Goal: Task Accomplishment & Management: Use online tool/utility

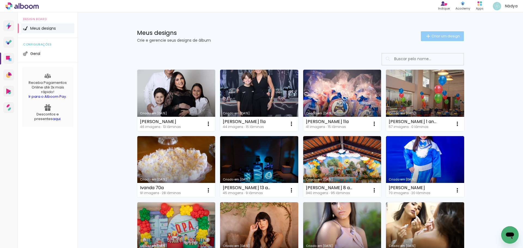
click at [449, 36] on span "Criar um design" at bounding box center [445, 36] width 28 height 4
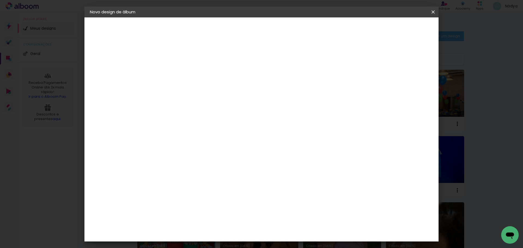
click at [179, 76] on input at bounding box center [179, 73] width 0 height 8
type input "Otavio 10 anos"
type paper-input "Otavio 10 anos"
click at [0, 0] on slot "Avançar" at bounding box center [0, 0] width 0 height 0
click at [0, 0] on slot "Tamanho Livre" at bounding box center [0, 0] width 0 height 0
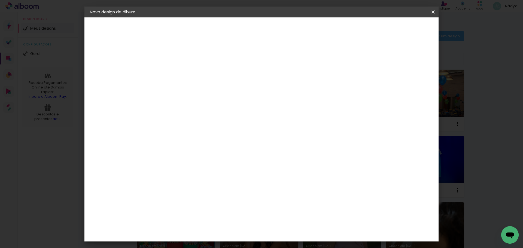
click at [281, 24] on paper-button "Avançar" at bounding box center [267, 28] width 27 height 9
click at [167, 154] on input "30" at bounding box center [162, 155] width 14 height 8
type input "3"
type input "25"
type paper-input "25"
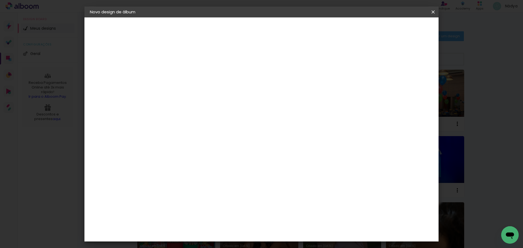
click at [399, 29] on span "Iniciar design" at bounding box center [386, 29] width 25 height 4
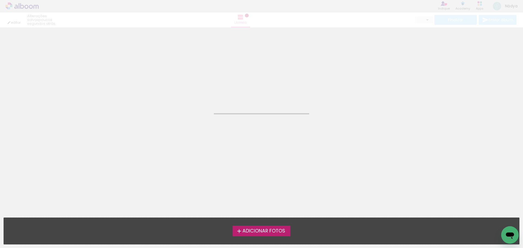
click at [268, 232] on span "Adicionar Fotos" at bounding box center [263, 231] width 43 height 5
click at [0, 0] on input "file" at bounding box center [0, 0] width 0 height 0
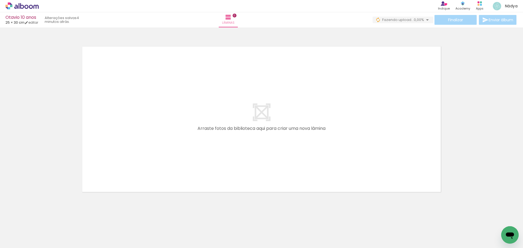
scroll to position [0, 347]
click at [18, 245] on paper-button "Adicionar Fotos" at bounding box center [17, 240] width 26 height 9
click at [0, 0] on input "file" at bounding box center [0, 0] width 0 height 0
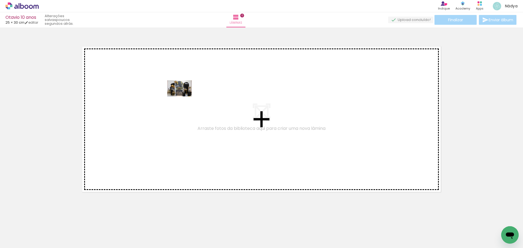
drag, startPoint x: 57, startPoint y: 226, endPoint x: 183, endPoint y: 96, distance: 181.1
click at [183, 96] on quentale-workspace at bounding box center [261, 124] width 523 height 248
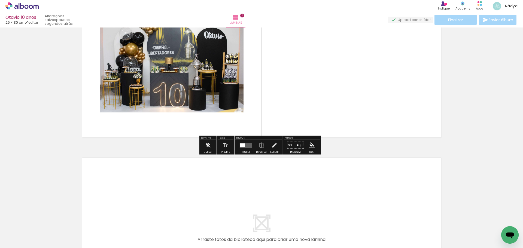
scroll to position [109, 0]
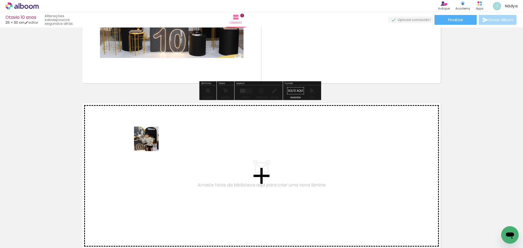
drag, startPoint x: 90, startPoint y: 234, endPoint x: 151, endPoint y: 142, distance: 110.5
click at [151, 142] on quentale-workspace at bounding box center [261, 124] width 523 height 248
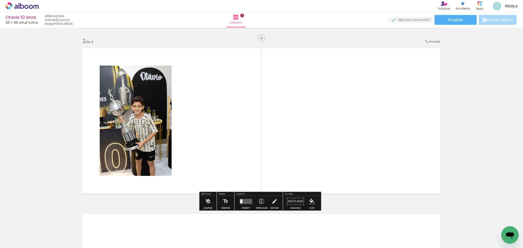
scroll to position [164, 0]
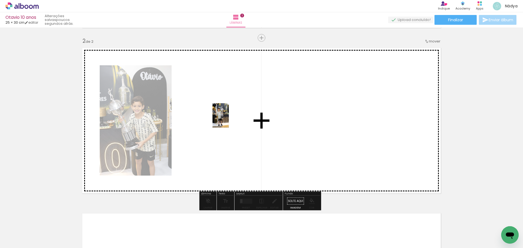
drag, startPoint x: 120, startPoint y: 232, endPoint x: 229, endPoint y: 119, distance: 156.5
click at [229, 119] on quentale-workspace at bounding box center [261, 124] width 523 height 248
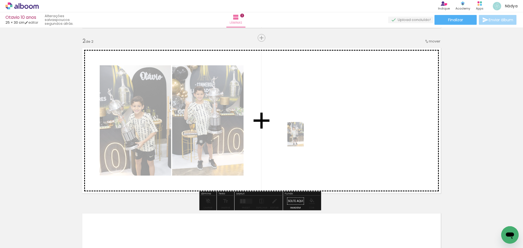
drag, startPoint x: 119, startPoint y: 235, endPoint x: 311, endPoint y: 131, distance: 217.6
click at [311, 131] on quentale-workspace at bounding box center [261, 124] width 523 height 248
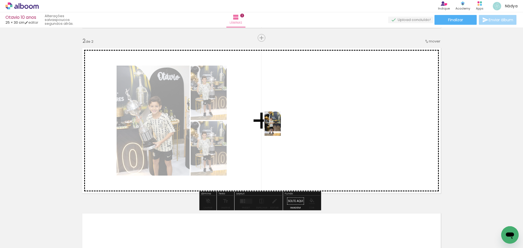
drag, startPoint x: 152, startPoint y: 230, endPoint x: 281, endPoint y: 127, distance: 164.7
click at [281, 127] on quentale-workspace at bounding box center [261, 124] width 523 height 248
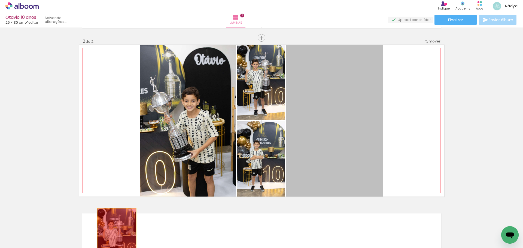
drag, startPoint x: 347, startPoint y: 113, endPoint x: 142, endPoint y: 222, distance: 232.7
click at [114, 239] on quentale-workspace at bounding box center [261, 124] width 523 height 248
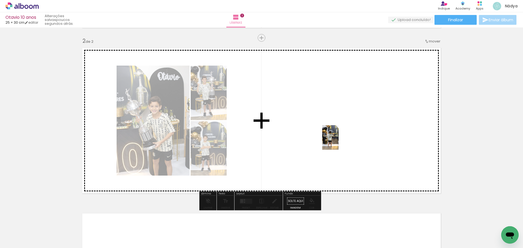
drag, startPoint x: 178, startPoint y: 231, endPoint x: 352, endPoint y: 131, distance: 200.4
click at [352, 131] on quentale-workspace at bounding box center [261, 124] width 523 height 248
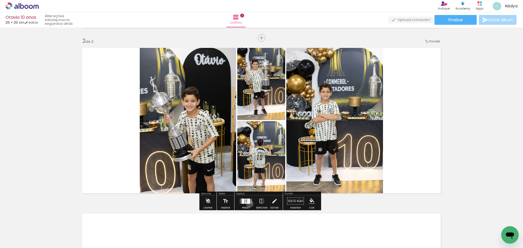
click at [248, 204] on div at bounding box center [245, 201] width 15 height 11
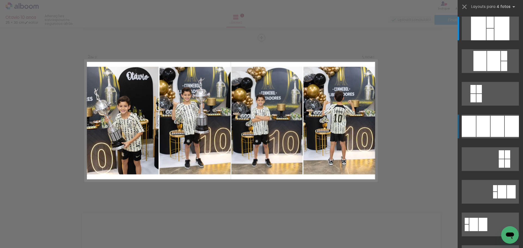
click at [486, 28] on div at bounding box center [489, 22] width 7 height 11
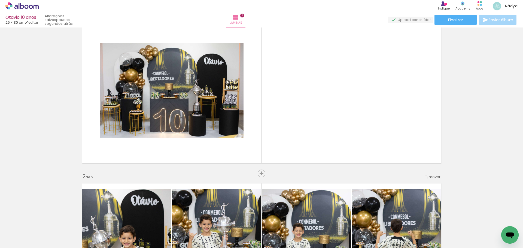
scroll to position [28, 0]
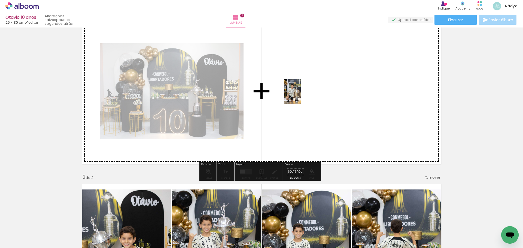
drag, startPoint x: 205, startPoint y: 233, endPoint x: 301, endPoint y: 94, distance: 169.0
click at [301, 94] on quentale-workspace at bounding box center [261, 124] width 523 height 248
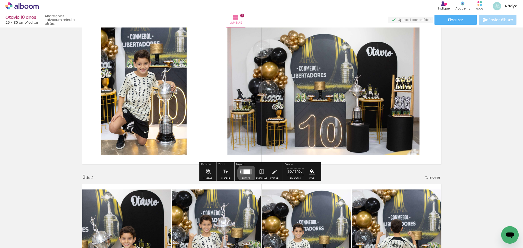
click at [0, 0] on slot "Preset" at bounding box center [0, 0] width 0 height 0
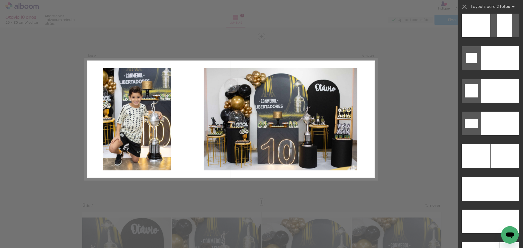
scroll to position [2381, 0]
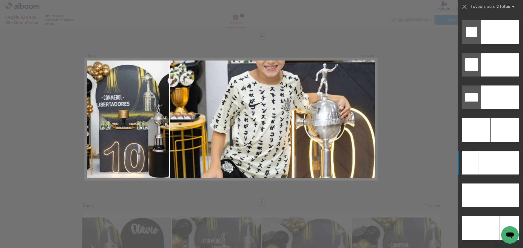
click at [504, 44] on div at bounding box center [500, 32] width 38 height 24
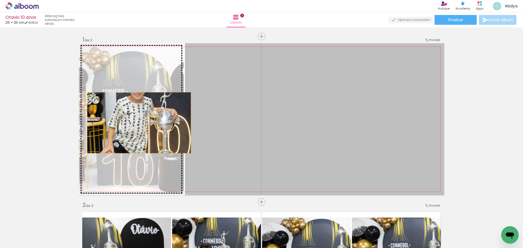
drag, startPoint x: 324, startPoint y: 132, endPoint x: 132, endPoint y: 123, distance: 192.1
click at [0, 0] on slot at bounding box center [0, 0] width 0 height 0
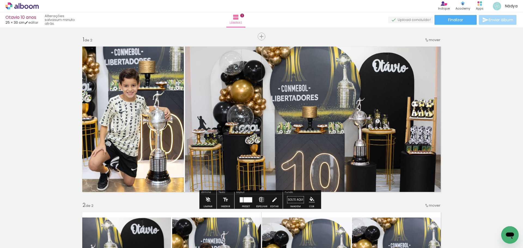
click at [259, 199] on iron-icon at bounding box center [262, 199] width 6 height 11
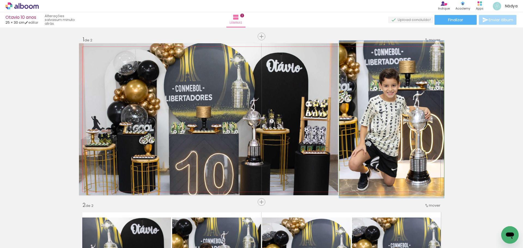
click at [401, 142] on quentale-photo at bounding box center [391, 119] width 105 height 152
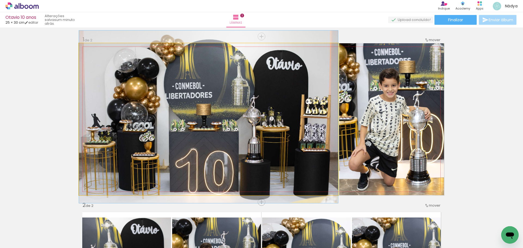
drag, startPoint x: 281, startPoint y: 121, endPoint x: 285, endPoint y: 119, distance: 4.8
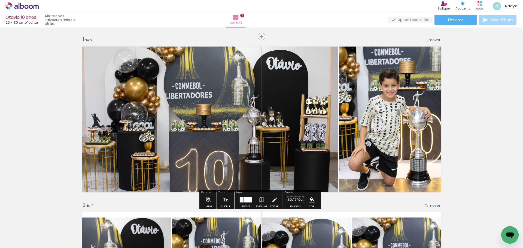
click at [278, 119] on quentale-photo at bounding box center [208, 119] width 259 height 152
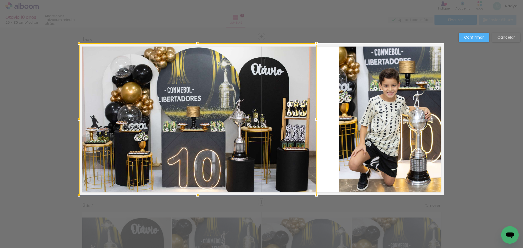
drag, startPoint x: 335, startPoint y: 121, endPoint x: 314, endPoint y: 116, distance: 21.9
click at [314, 116] on div at bounding box center [316, 119] width 11 height 11
click at [340, 125] on quentale-photo at bounding box center [391, 119] width 105 height 152
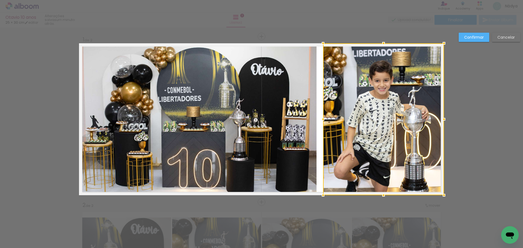
drag, startPoint x: 336, startPoint y: 120, endPoint x: 320, endPoint y: 118, distance: 16.2
click at [320, 118] on div at bounding box center [322, 119] width 11 height 11
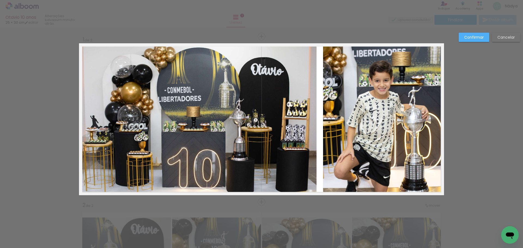
click at [0, 0] on slot "Confirmar" at bounding box center [0, 0] width 0 height 0
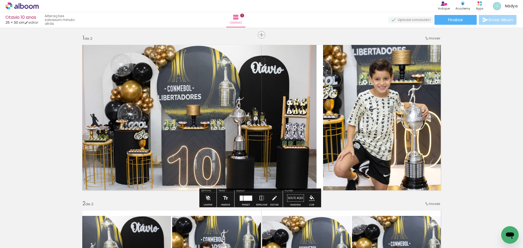
scroll to position [0, 0]
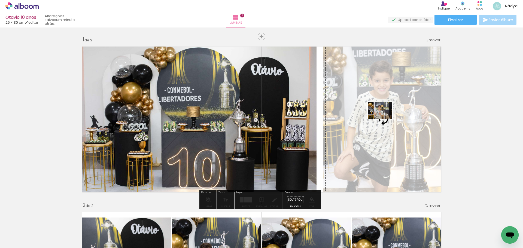
drag, startPoint x: 242, startPoint y: 231, endPoint x: 381, endPoint y: 119, distance: 178.4
click at [383, 119] on quentale-workspace at bounding box center [261, 124] width 523 height 248
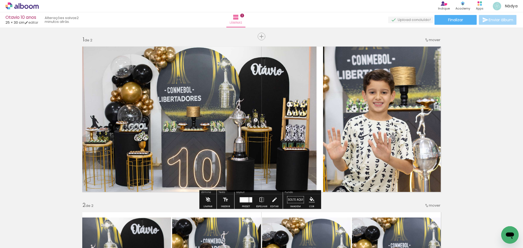
click at [340, 147] on quentale-photo at bounding box center [383, 119] width 121 height 152
click at [286, 118] on quentale-photo at bounding box center [197, 119] width 237 height 152
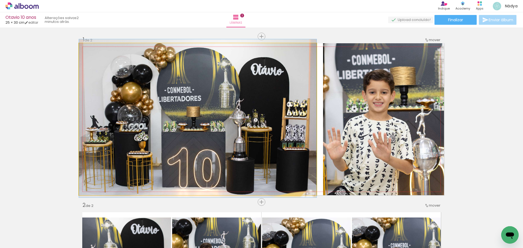
click at [286, 118] on quentale-photo at bounding box center [197, 119] width 237 height 152
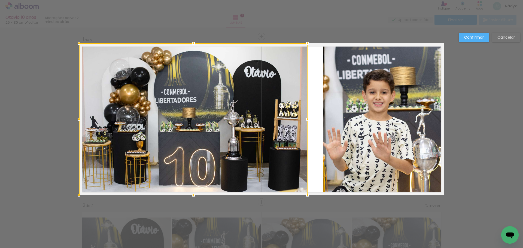
drag, startPoint x: 315, startPoint y: 120, endPoint x: 306, endPoint y: 119, distance: 9.0
click at [306, 119] on div at bounding box center [307, 119] width 11 height 11
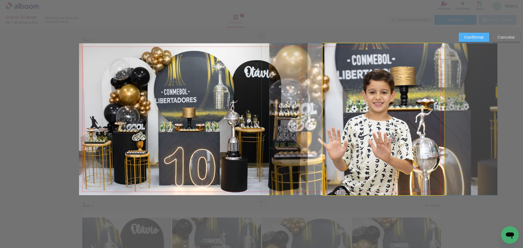
click at [340, 117] on quentale-photo at bounding box center [383, 119] width 121 height 152
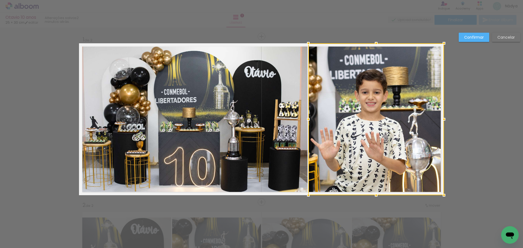
drag, startPoint x: 322, startPoint y: 120, endPoint x: 307, endPoint y: 119, distance: 14.7
click at [307, 119] on div at bounding box center [308, 119] width 11 height 11
click at [0, 0] on slot "Confirmar" at bounding box center [0, 0] width 0 height 0
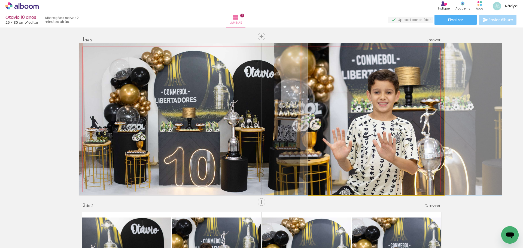
drag, startPoint x: 355, startPoint y: 137, endPoint x: 367, endPoint y: 124, distance: 17.9
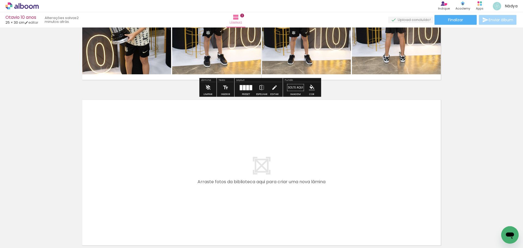
scroll to position [299, 0]
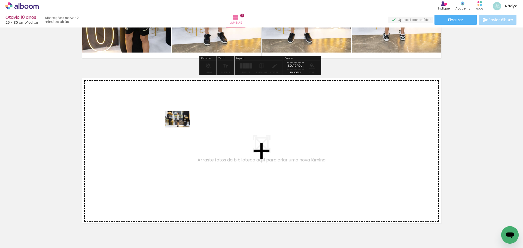
drag, startPoint x: 274, startPoint y: 231, endPoint x: 181, endPoint y: 127, distance: 139.4
click at [181, 127] on quentale-workspace at bounding box center [261, 124] width 523 height 248
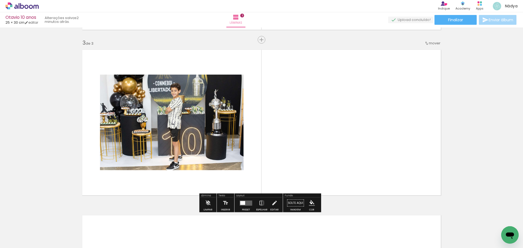
scroll to position [330, 0]
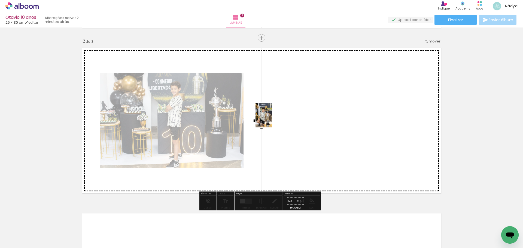
drag, startPoint x: 213, startPoint y: 230, endPoint x: 272, endPoint y: 118, distance: 126.9
click at [272, 118] on quentale-workspace at bounding box center [261, 124] width 523 height 248
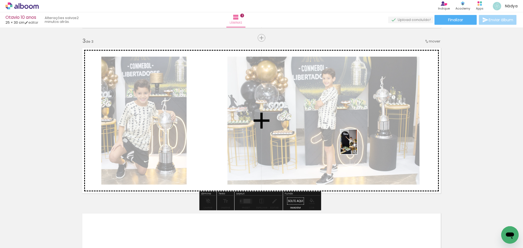
drag, startPoint x: 481, startPoint y: 233, endPoint x: 356, endPoint y: 146, distance: 152.1
click at [356, 146] on quentale-workspace at bounding box center [261, 124] width 523 height 248
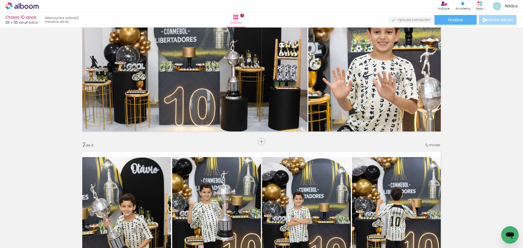
scroll to position [57, 0]
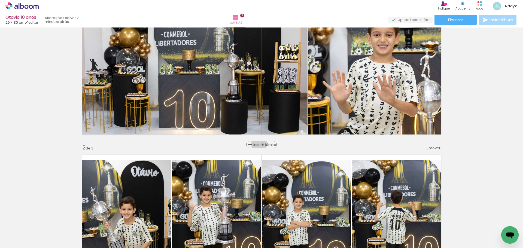
click at [260, 144] on span "Inserir lâmina" at bounding box center [263, 145] width 21 height 4
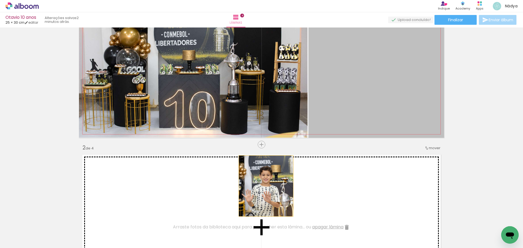
drag, startPoint x: 360, startPoint y: 103, endPoint x: 264, endPoint y: 186, distance: 126.4
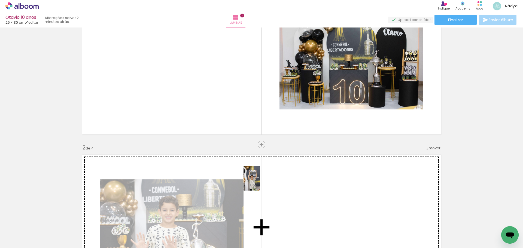
drag, startPoint x: 213, startPoint y: 234, endPoint x: 260, endPoint y: 182, distance: 69.2
click at [260, 182] on quentale-workspace at bounding box center [261, 124] width 523 height 248
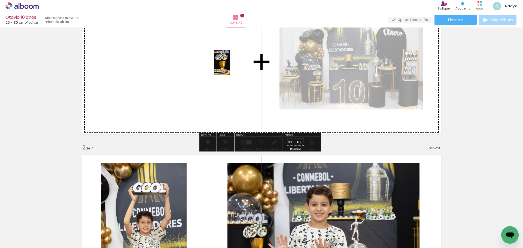
drag, startPoint x: 269, startPoint y: 233, endPoint x: 230, endPoint y: 67, distance: 170.6
click at [230, 67] on quentale-workspace at bounding box center [261, 124] width 523 height 248
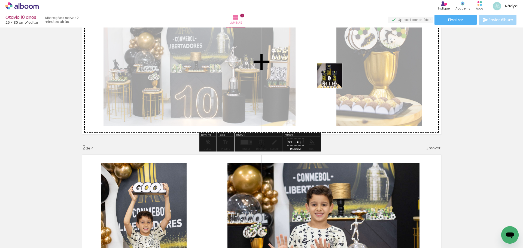
drag, startPoint x: 306, startPoint y: 232, endPoint x: 333, endPoint y: 79, distance: 155.4
click at [333, 79] on quentale-workspace at bounding box center [261, 124] width 523 height 248
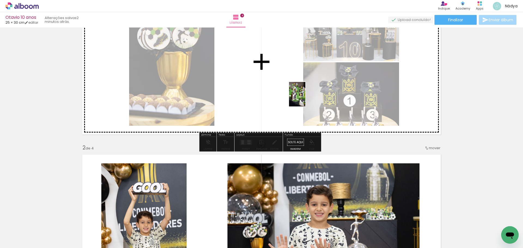
drag, startPoint x: 332, startPoint y: 231, endPoint x: 304, endPoint y: 95, distance: 138.5
click at [304, 95] on quentale-workspace at bounding box center [261, 124] width 523 height 248
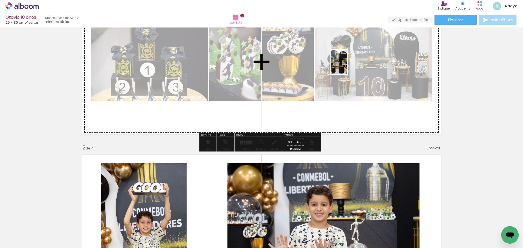
drag, startPoint x: 364, startPoint y: 230, endPoint x: 346, endPoint y: 64, distance: 167.0
click at [346, 64] on quentale-workspace at bounding box center [261, 124] width 523 height 248
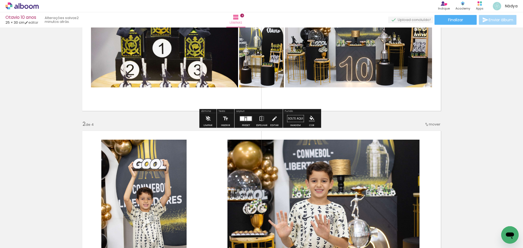
scroll to position [82, 0]
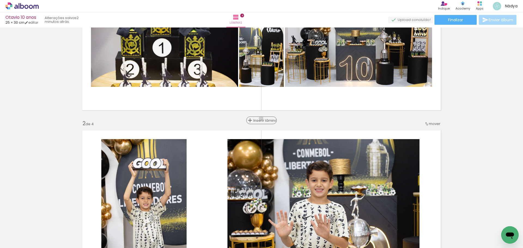
click at [259, 119] on span "Inserir lâmina" at bounding box center [263, 121] width 21 height 4
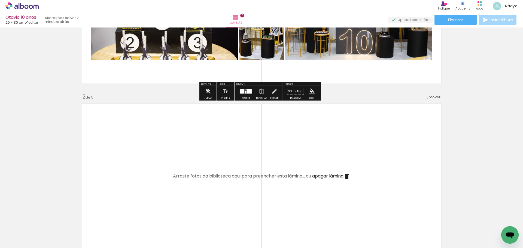
scroll to position [109, 0]
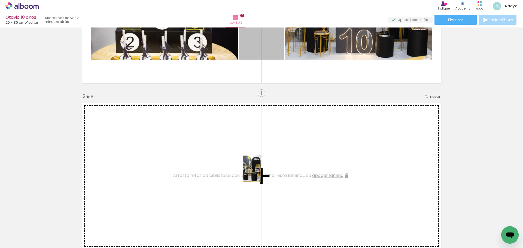
drag, startPoint x: 256, startPoint y: 45, endPoint x: 250, endPoint y: 168, distance: 123.7
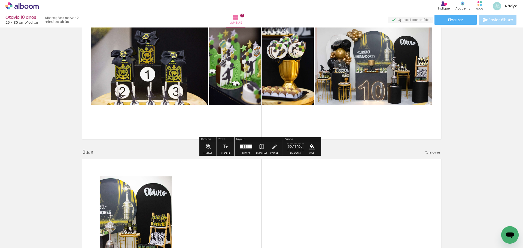
scroll to position [54, 0]
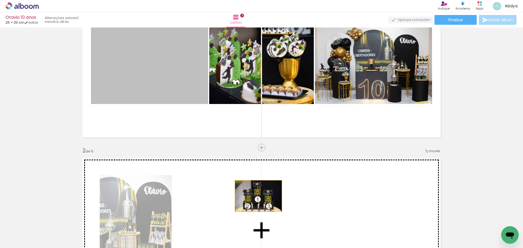
drag, startPoint x: 182, startPoint y: 73, endPoint x: 256, endPoint y: 196, distance: 143.8
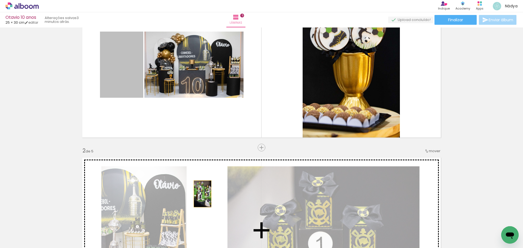
drag, startPoint x: 132, startPoint y: 73, endPoint x: 200, endPoint y: 194, distance: 138.7
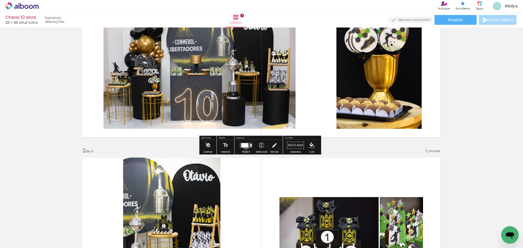
click at [244, 146] on div at bounding box center [244, 145] width 7 height 4
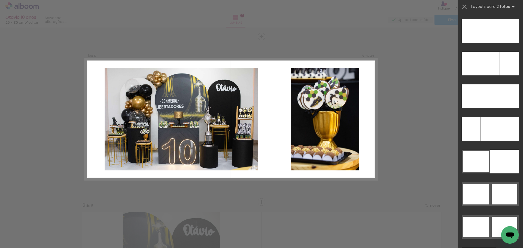
scroll to position [2527, 0]
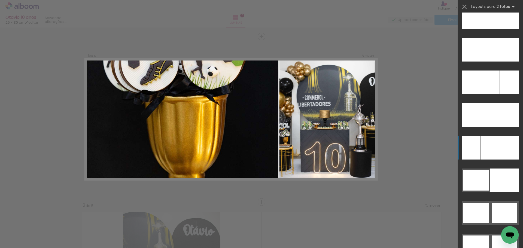
click at [502, 127] on div at bounding box center [499, 115] width 38 height 24
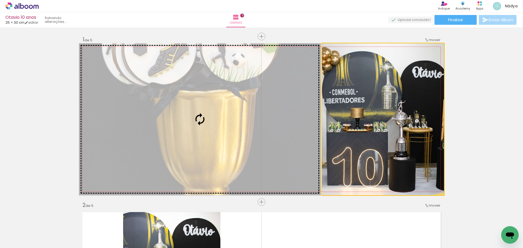
drag, startPoint x: 346, startPoint y: 124, endPoint x: 176, endPoint y: 98, distance: 172.1
click at [0, 0] on slot at bounding box center [0, 0] width 0 height 0
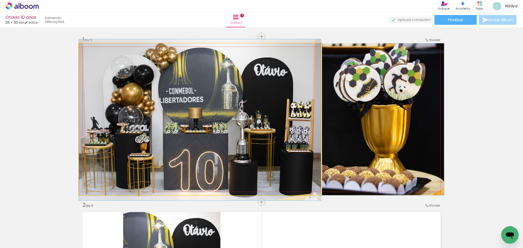
drag, startPoint x: 183, startPoint y: 116, endPoint x: 186, endPoint y: 116, distance: 2.8
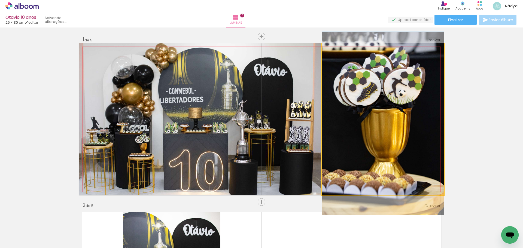
drag, startPoint x: 382, startPoint y: 128, endPoint x: 385, endPoint y: 132, distance: 4.8
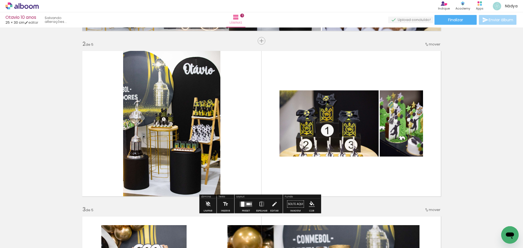
scroll to position [191, 0]
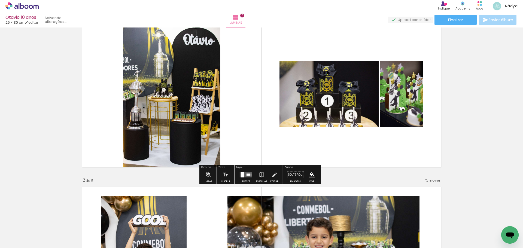
click at [246, 176] on quentale-layouter at bounding box center [246, 174] width 13 height 5
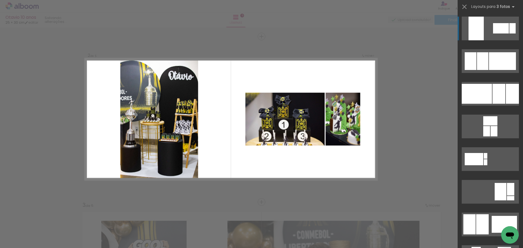
scroll to position [164, 0]
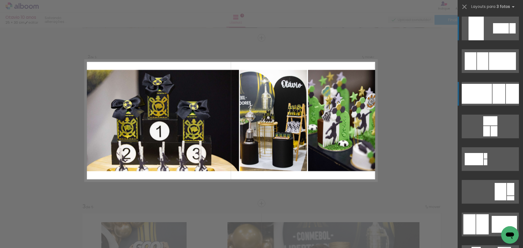
click at [488, 70] on div at bounding box center [482, 61] width 11 height 18
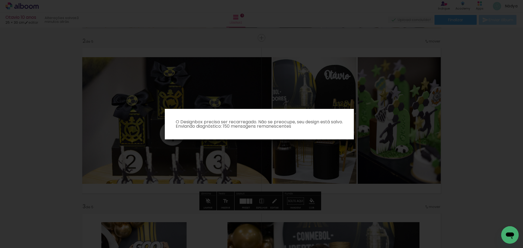
scroll to position [55, 0]
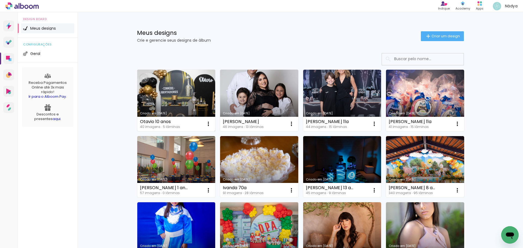
click at [192, 84] on link "Criado em [DATE]" at bounding box center [176, 101] width 78 height 62
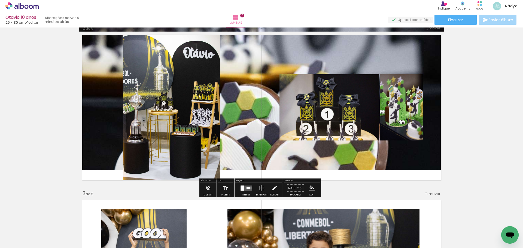
scroll to position [191, 0]
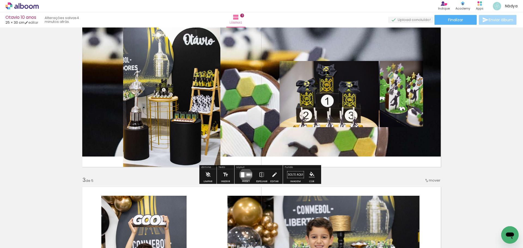
click at [244, 174] on quentale-layouter at bounding box center [246, 174] width 13 height 5
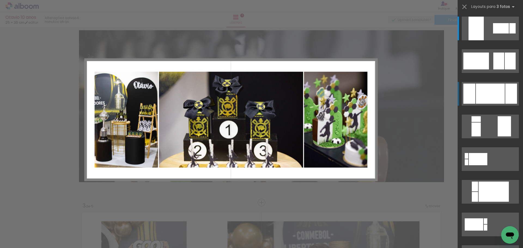
scroll to position [164, 0]
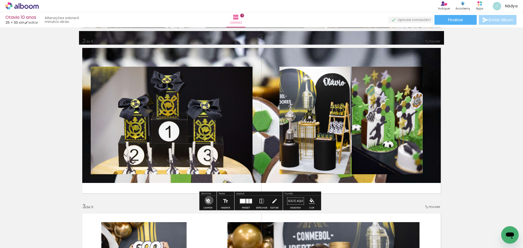
click at [209, 200] on iron-icon at bounding box center [208, 201] width 6 height 11
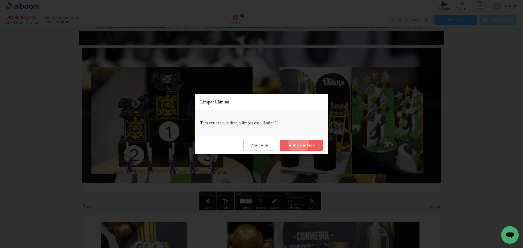
click at [0, 0] on slot "Tenho certeza" at bounding box center [0, 0] width 0 height 0
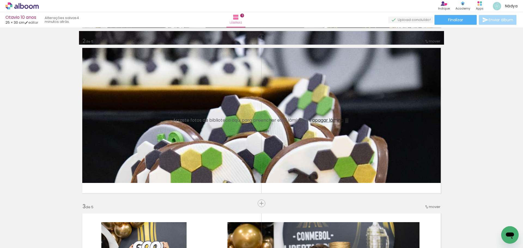
click at [328, 119] on span "apagar lâmina" at bounding box center [327, 120] width 31 height 6
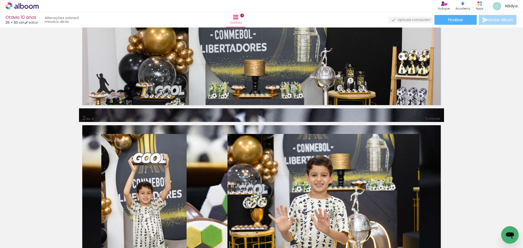
scroll to position [55, 0]
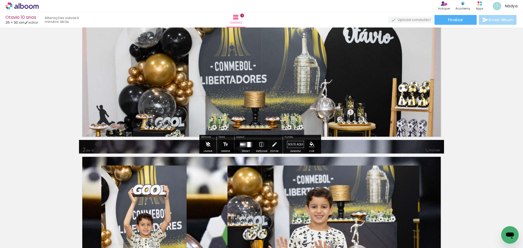
click at [206, 146] on iron-icon at bounding box center [208, 144] width 6 height 11
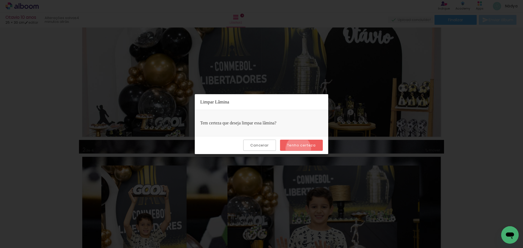
click at [299, 149] on paper-button "Tenho certeza" at bounding box center [301, 145] width 43 height 11
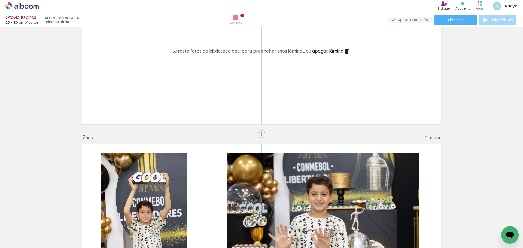
scroll to position [28, 0]
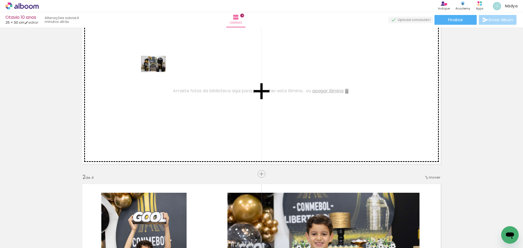
drag, startPoint x: 60, startPoint y: 230, endPoint x: 157, endPoint y: 72, distance: 185.6
click at [157, 72] on quentale-workspace at bounding box center [261, 124] width 523 height 248
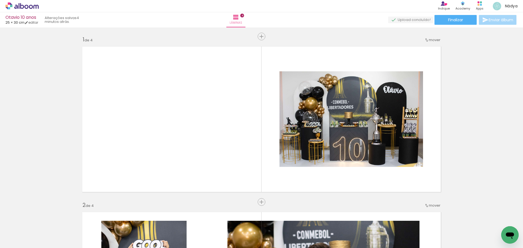
scroll to position [0, 287]
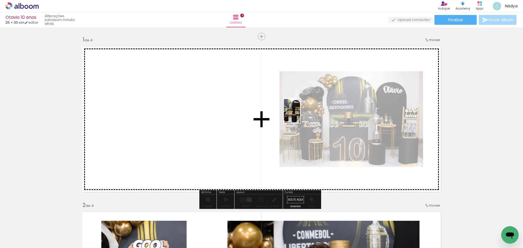
drag, startPoint x: 377, startPoint y: 233, endPoint x: 300, endPoint y: 115, distance: 141.1
click at [300, 115] on quentale-workspace at bounding box center [261, 124] width 523 height 248
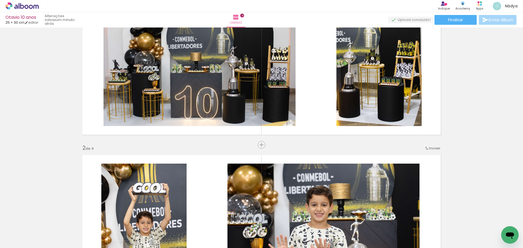
scroll to position [54, 0]
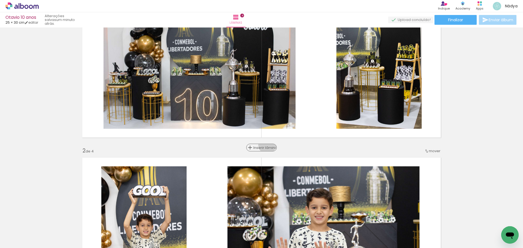
click at [265, 145] on div "Inserir lâmina" at bounding box center [261, 147] width 29 height 7
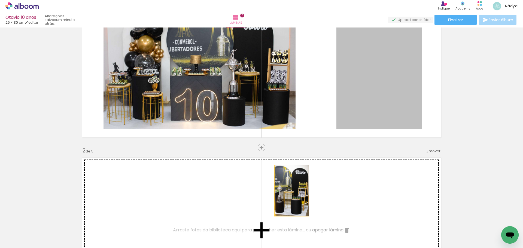
drag, startPoint x: 369, startPoint y: 81, endPoint x: 287, endPoint y: 191, distance: 136.6
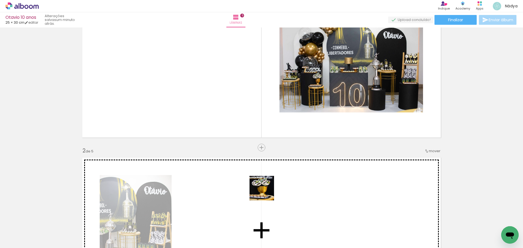
drag, startPoint x: 286, startPoint y: 226, endPoint x: 261, endPoint y: 189, distance: 45.3
click at [261, 189] on quentale-workspace at bounding box center [261, 124] width 523 height 248
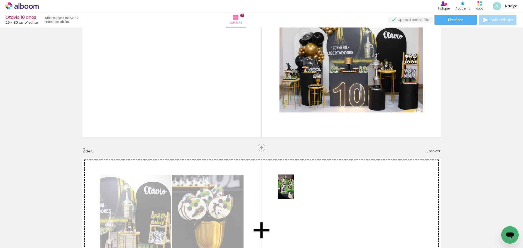
drag, startPoint x: 350, startPoint y: 231, endPoint x: 294, endPoint y: 191, distance: 69.0
click at [294, 191] on quentale-workspace at bounding box center [261, 124] width 523 height 248
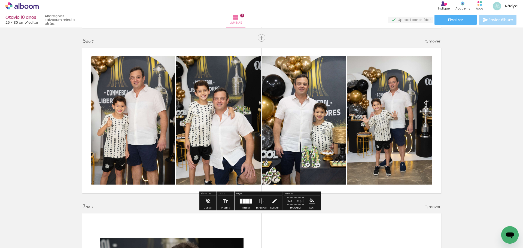
scroll to position [0, 209]
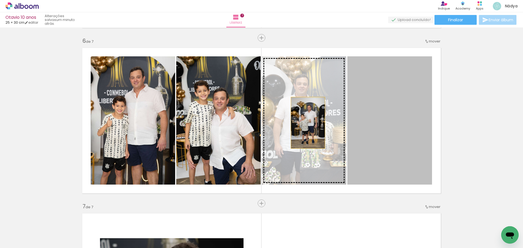
drag, startPoint x: 404, startPoint y: 130, endPoint x: 300, endPoint y: 122, distance: 104.5
click at [0, 0] on slot at bounding box center [0, 0] width 0 height 0
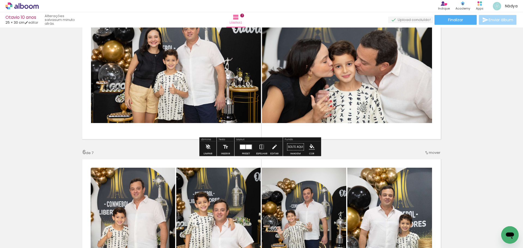
scroll to position [717, 0]
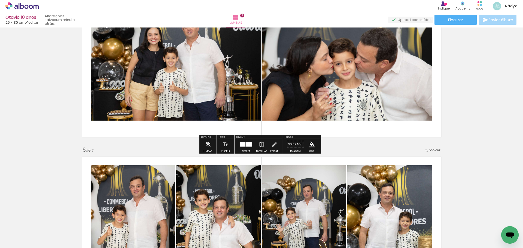
click at [240, 146] on div at bounding box center [242, 144] width 5 height 4
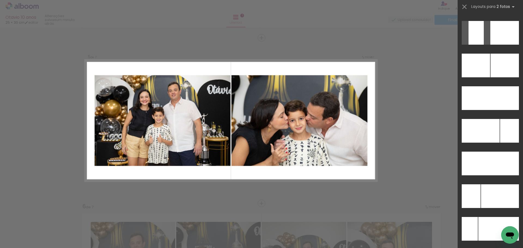
scroll to position [2355, 0]
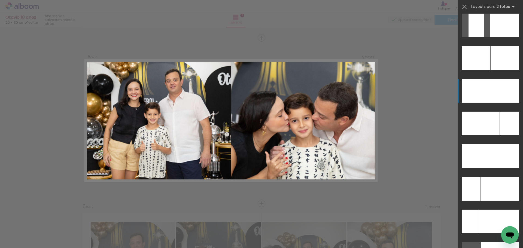
click at [508, 70] on div at bounding box center [504, 58] width 28 height 24
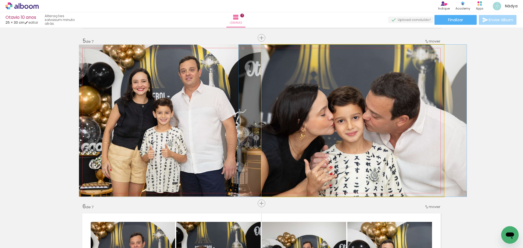
click at [342, 114] on quentale-photo at bounding box center [352, 121] width 182 height 152
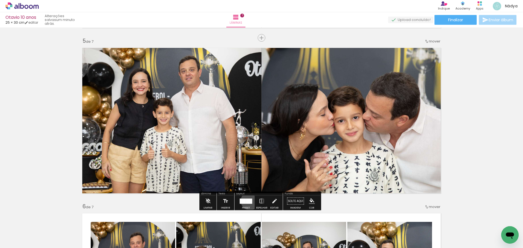
click at [249, 201] on div at bounding box center [249, 200] width 6 height 5
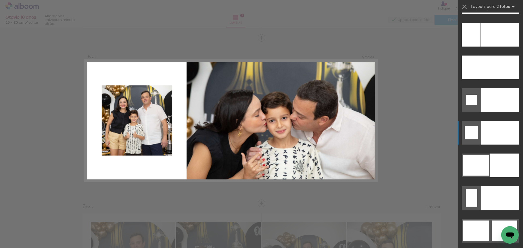
scroll to position [2526, 0]
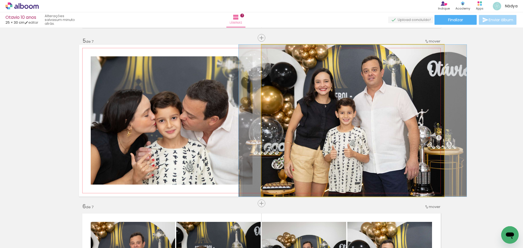
click at [321, 116] on quentale-photo at bounding box center [352, 121] width 182 height 152
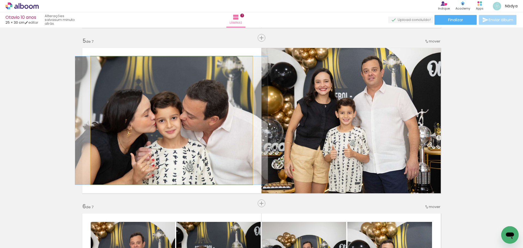
click at [173, 132] on quentale-photo at bounding box center [172, 120] width 162 height 128
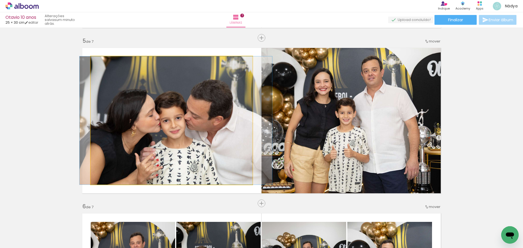
drag, startPoint x: 173, startPoint y: 132, endPoint x: 177, endPoint y: 132, distance: 4.4
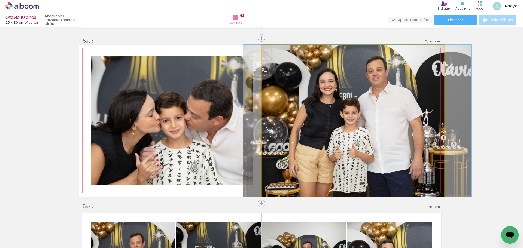
drag, startPoint x: 320, startPoint y: 125, endPoint x: 325, endPoint y: 125, distance: 4.7
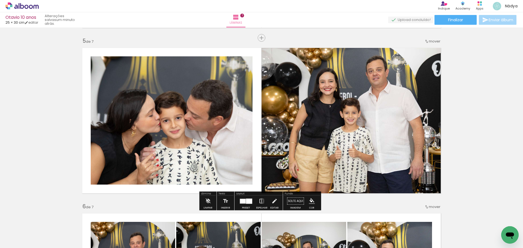
click at [259, 200] on iron-icon at bounding box center [262, 201] width 6 height 11
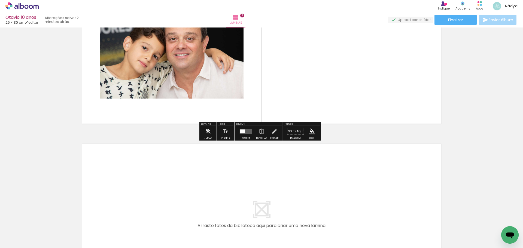
scroll to position [1096, 0]
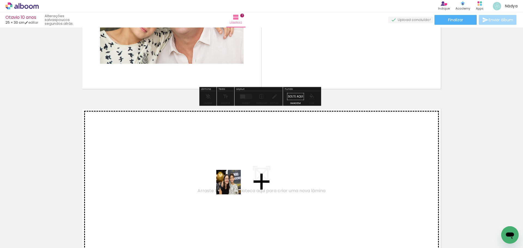
drag, startPoint x: 229, startPoint y: 223, endPoint x: 232, endPoint y: 169, distance: 54.3
click at [232, 169] on quentale-workspace at bounding box center [261, 124] width 523 height 248
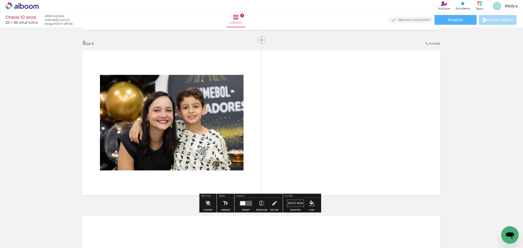
scroll to position [1157, 0]
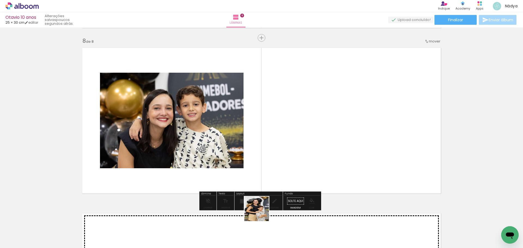
drag, startPoint x: 259, startPoint y: 230, endPoint x: 281, endPoint y: 131, distance: 102.1
click at [280, 134] on quentale-workspace at bounding box center [261, 124] width 523 height 248
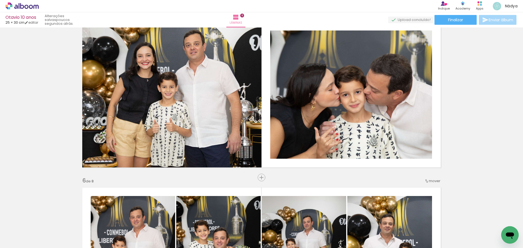
scroll to position [667, 0]
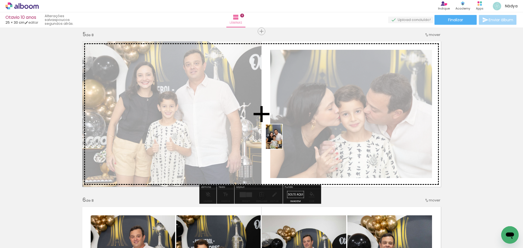
drag, startPoint x: 288, startPoint y: 234, endPoint x: 282, endPoint y: 141, distance: 93.0
click at [282, 141] on quentale-workspace at bounding box center [261, 124] width 523 height 248
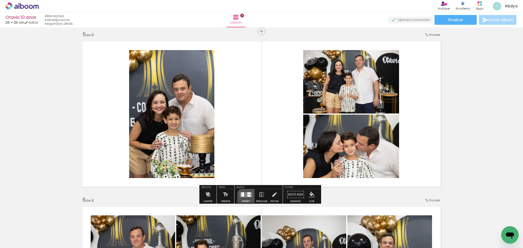
click at [246, 198] on div at bounding box center [245, 194] width 15 height 11
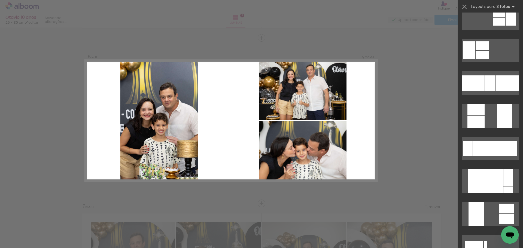
scroll to position [109, 0]
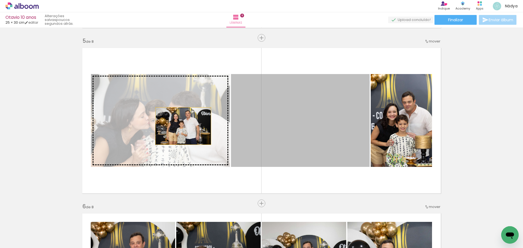
drag, startPoint x: 296, startPoint y: 129, endPoint x: 181, endPoint y: 126, distance: 114.9
click at [0, 0] on slot at bounding box center [0, 0] width 0 height 0
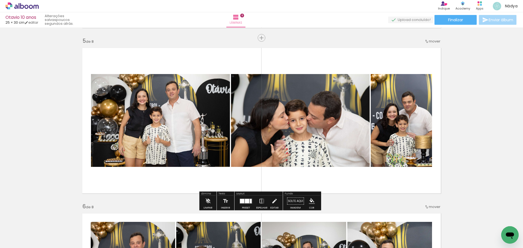
click at [174, 118] on quentale-photo at bounding box center [160, 120] width 139 height 93
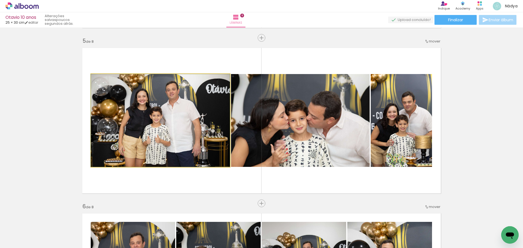
click at [174, 118] on quentale-photo at bounding box center [160, 120] width 139 height 93
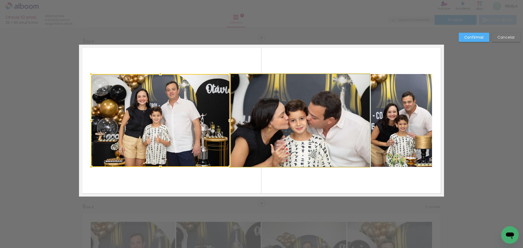
click at [285, 127] on quentale-photo at bounding box center [300, 120] width 139 height 93
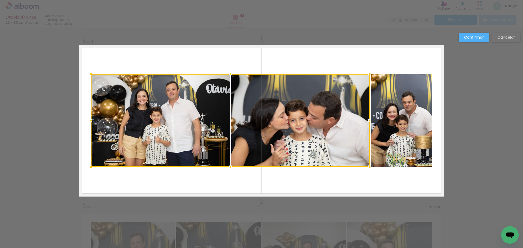
click at [405, 126] on quentale-photo at bounding box center [400, 120] width 61 height 93
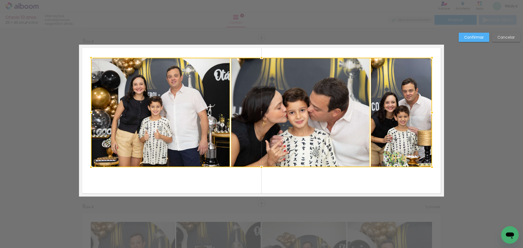
drag, startPoint x: 260, startPoint y: 74, endPoint x: 259, endPoint y: 59, distance: 15.5
click at [259, 59] on div at bounding box center [261, 57] width 11 height 11
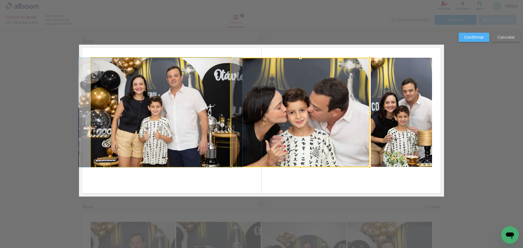
click at [127, 103] on quentale-photo at bounding box center [160, 112] width 139 height 109
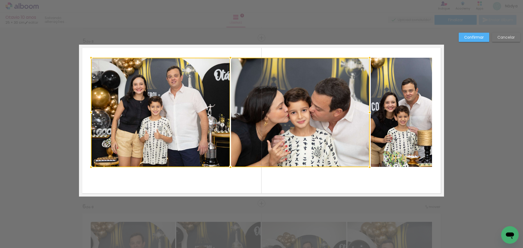
click at [394, 112] on quentale-photo at bounding box center [400, 112] width 61 height 109
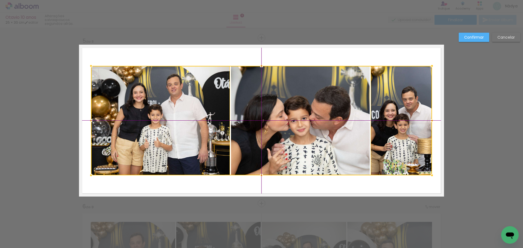
drag, startPoint x: 280, startPoint y: 106, endPoint x: 281, endPoint y: 115, distance: 9.0
click at [281, 115] on div at bounding box center [261, 120] width 341 height 109
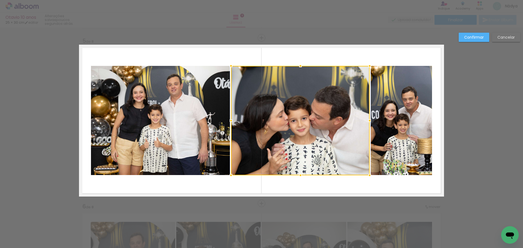
click at [0, 0] on slot "Confirmar" at bounding box center [0, 0] width 0 height 0
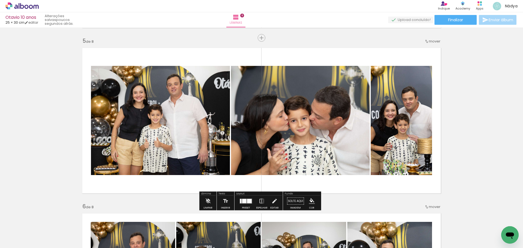
click at [395, 147] on quentale-photo at bounding box center [400, 120] width 61 height 109
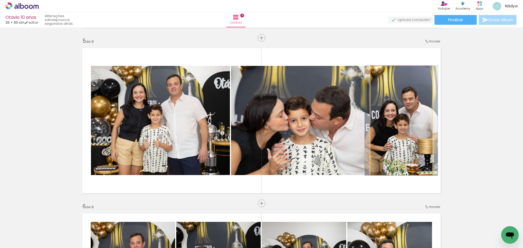
click at [395, 147] on quentale-photo at bounding box center [400, 120] width 61 height 109
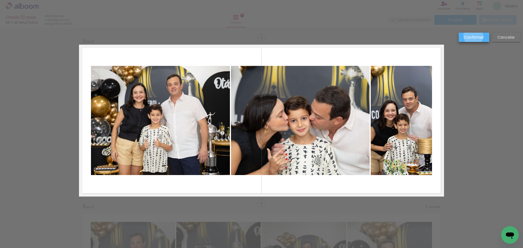
click at [0, 0] on slot "Confirmar" at bounding box center [0, 0] width 0 height 0
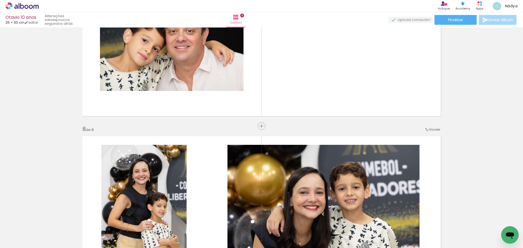
scroll to position [1042, 0]
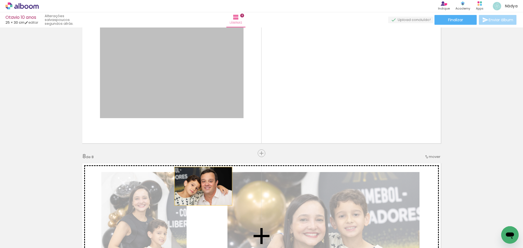
drag, startPoint x: 200, startPoint y: 81, endPoint x: 201, endPoint y: 190, distance: 108.3
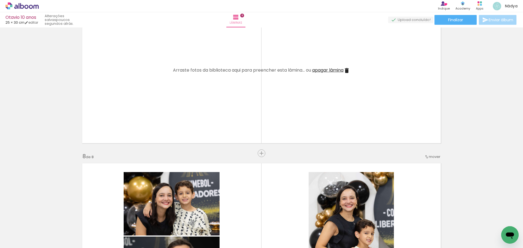
click at [326, 68] on span "apagar lâmina" at bounding box center [327, 70] width 31 height 6
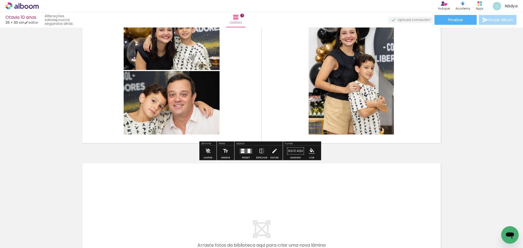
click at [245, 148] on div at bounding box center [245, 151] width 15 height 11
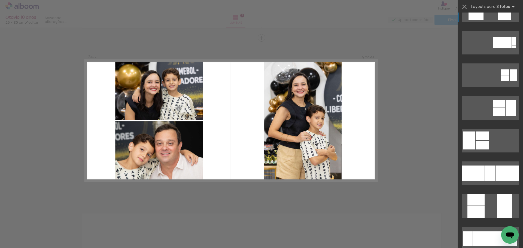
scroll to position [82, 0]
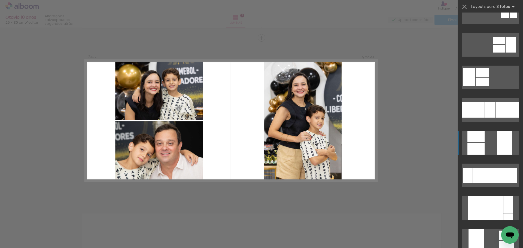
click at [501, 118] on div at bounding box center [507, 109] width 23 height 15
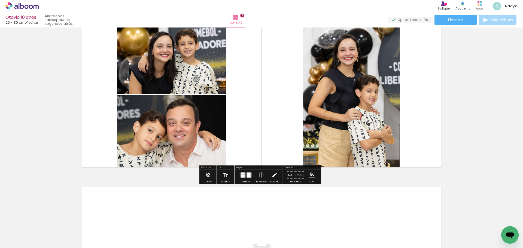
scroll to position [1019, 0]
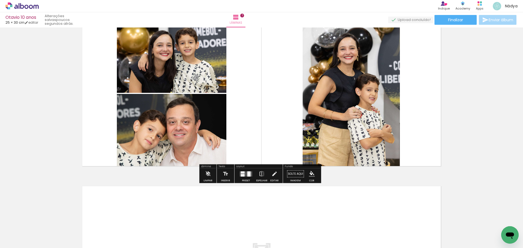
click at [249, 170] on div at bounding box center [245, 173] width 15 height 11
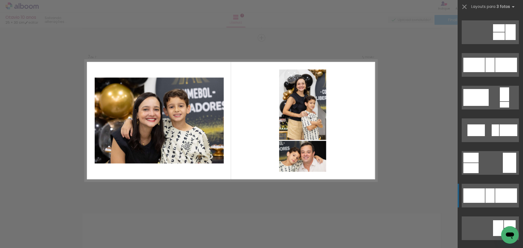
scroll to position [468, 0]
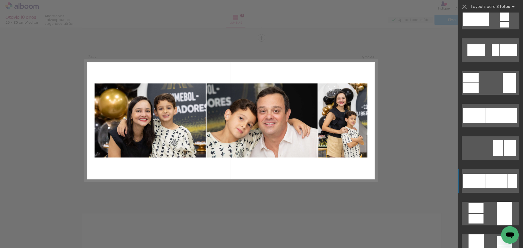
click at [510, 184] on div at bounding box center [512, 181] width 10 height 14
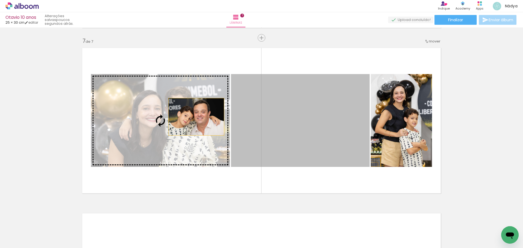
drag, startPoint x: 275, startPoint y: 125, endPoint x: 160, endPoint y: 112, distance: 115.8
click at [0, 0] on slot at bounding box center [0, 0] width 0 height 0
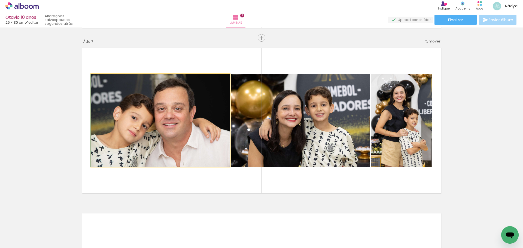
click at [155, 111] on quentale-photo at bounding box center [160, 120] width 139 height 93
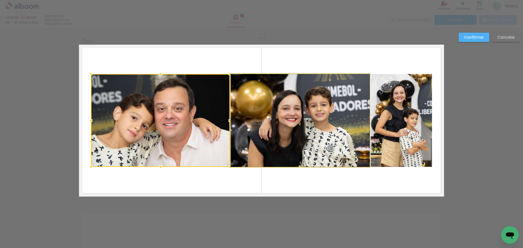
click at [330, 138] on quentale-photo at bounding box center [300, 120] width 139 height 93
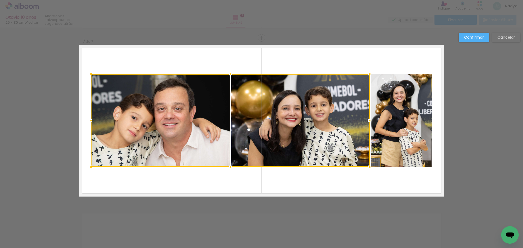
click at [393, 130] on quentale-photo at bounding box center [400, 120] width 61 height 93
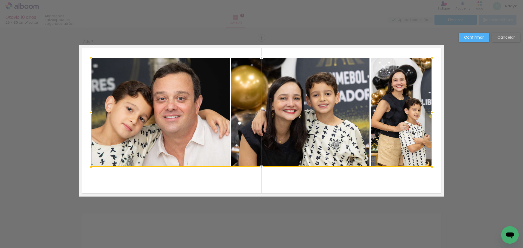
drag, startPoint x: 258, startPoint y: 73, endPoint x: 259, endPoint y: 56, distance: 17.2
click at [259, 56] on div at bounding box center [261, 57] width 11 height 11
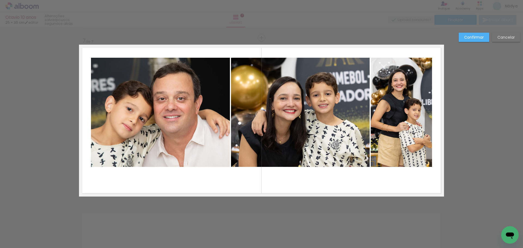
click at [188, 119] on quentale-photo at bounding box center [160, 112] width 139 height 109
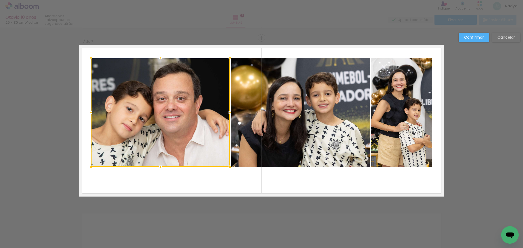
click at [273, 119] on quentale-photo at bounding box center [300, 112] width 139 height 109
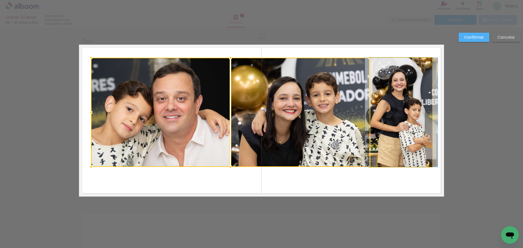
click at [401, 119] on quentale-photo at bounding box center [400, 112] width 61 height 109
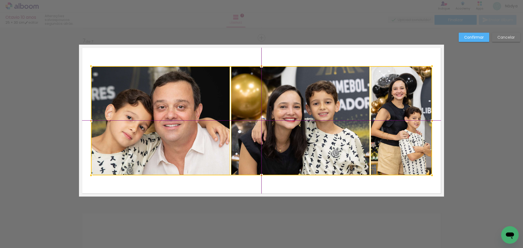
drag, startPoint x: 300, startPoint y: 119, endPoint x: 298, endPoint y: 127, distance: 7.5
click at [298, 127] on div at bounding box center [261, 120] width 341 height 109
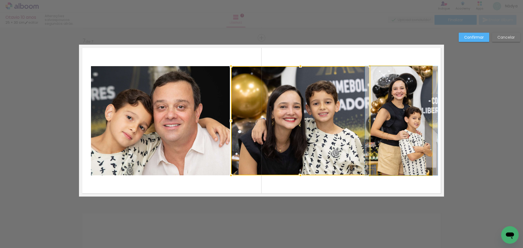
click at [401, 126] on quentale-photo at bounding box center [400, 120] width 61 height 109
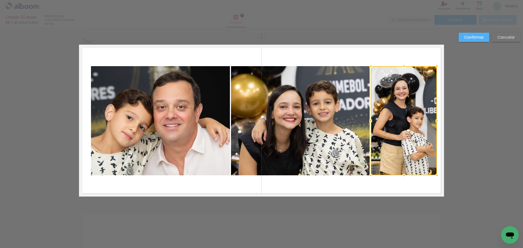
drag, startPoint x: 430, startPoint y: 121, endPoint x: 437, endPoint y: 121, distance: 6.3
click at [437, 121] on div at bounding box center [436, 120] width 11 height 11
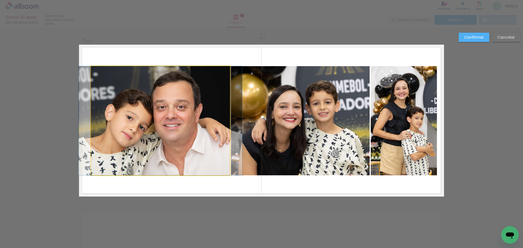
click at [181, 121] on quentale-photo at bounding box center [160, 120] width 139 height 109
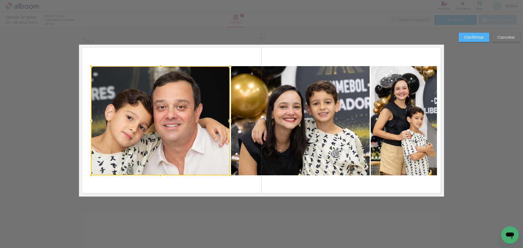
click at [291, 121] on quentale-photo at bounding box center [300, 120] width 139 height 109
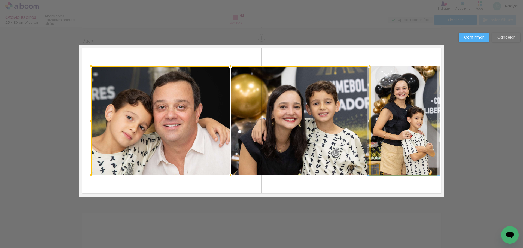
click at [403, 119] on quentale-photo at bounding box center [403, 120] width 66 height 109
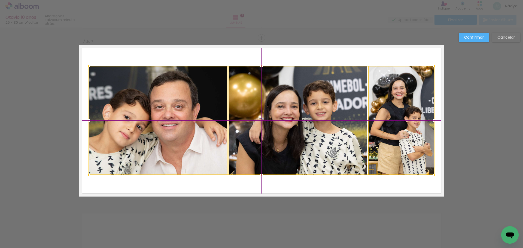
drag, startPoint x: 322, startPoint y: 123, endPoint x: 322, endPoint y: 128, distance: 5.7
click at [322, 128] on div at bounding box center [261, 120] width 346 height 109
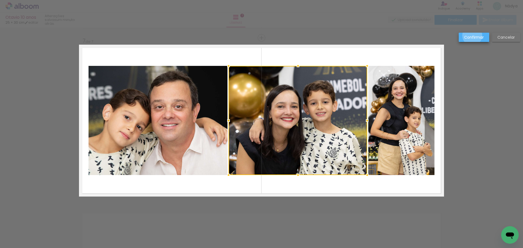
click at [0, 0] on slot "Confirmar" at bounding box center [0, 0] width 0 height 0
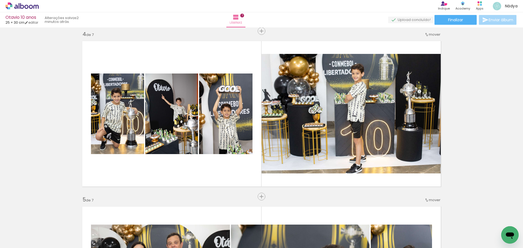
scroll to position [502, 0]
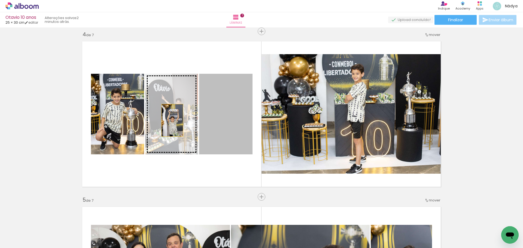
drag, startPoint x: 239, startPoint y: 119, endPoint x: 168, endPoint y: 120, distance: 71.1
click at [0, 0] on slot at bounding box center [0, 0] width 0 height 0
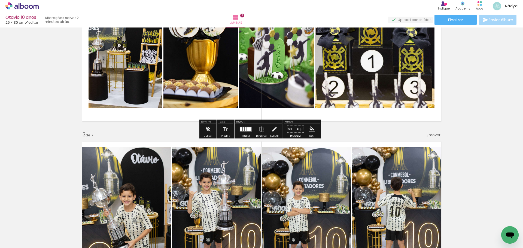
scroll to position [335, 0]
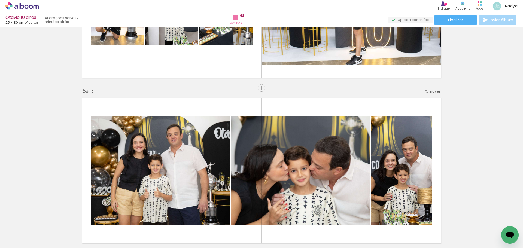
scroll to position [0, 545]
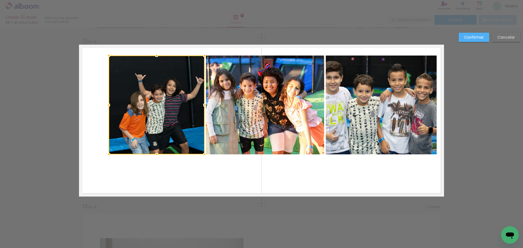
scroll to position [0, 743]
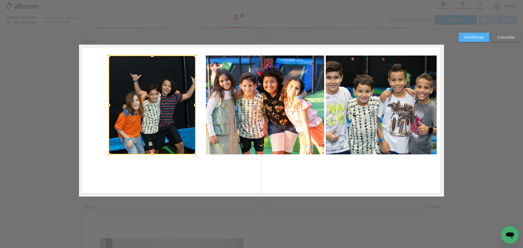
drag, startPoint x: 204, startPoint y: 105, endPoint x: 195, endPoint y: 103, distance: 9.0
click at [195, 103] on div at bounding box center [195, 105] width 11 height 11
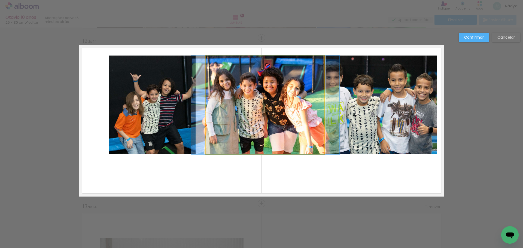
click at [219, 102] on quentale-photo at bounding box center [265, 105] width 118 height 99
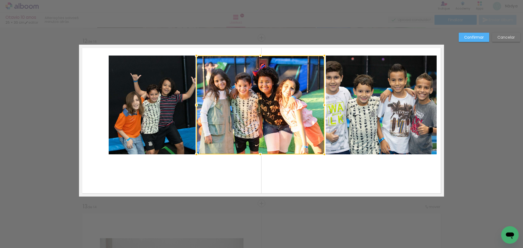
drag, startPoint x: 204, startPoint y: 106, endPoint x: 194, endPoint y: 104, distance: 9.8
click at [194, 104] on div at bounding box center [196, 105] width 11 height 11
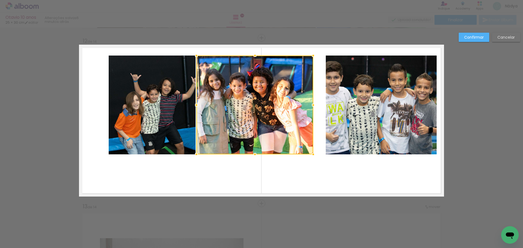
drag, startPoint x: 322, startPoint y: 105, endPoint x: 311, endPoint y: 105, distance: 11.2
click at [311, 105] on div at bounding box center [313, 105] width 11 height 11
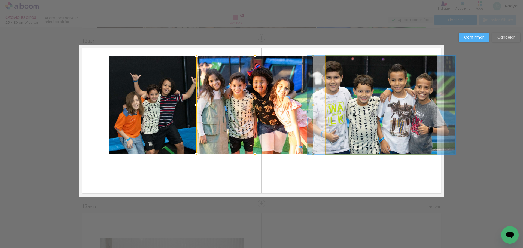
click at [334, 103] on quentale-photo at bounding box center [381, 105] width 111 height 99
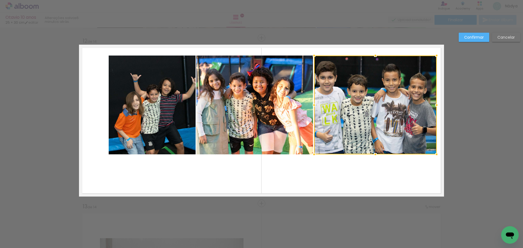
drag, startPoint x: 324, startPoint y: 104, endPoint x: 312, endPoint y: 104, distance: 11.7
click at [312, 104] on div at bounding box center [313, 105] width 11 height 11
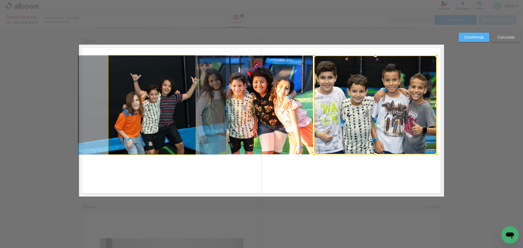
drag, startPoint x: 152, startPoint y: 104, endPoint x: 157, endPoint y: 103, distance: 4.4
click at [152, 104] on quentale-photo at bounding box center [152, 105] width 87 height 99
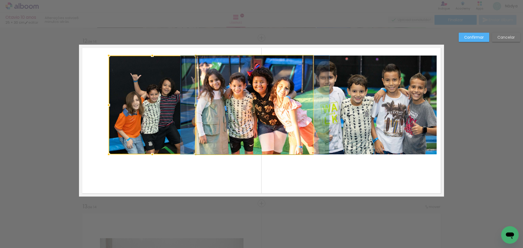
click at [261, 103] on quentale-photo at bounding box center [254, 105] width 117 height 99
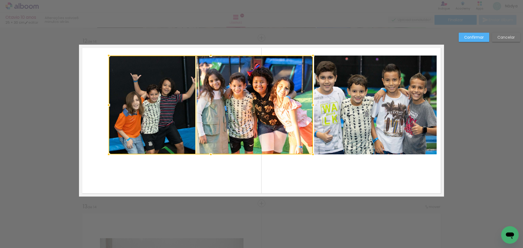
click at [346, 104] on quentale-photo at bounding box center [375, 105] width 122 height 99
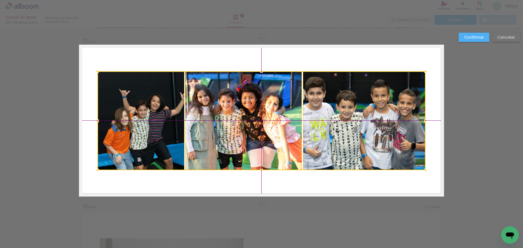
drag, startPoint x: 285, startPoint y: 100, endPoint x: 280, endPoint y: 111, distance: 11.7
click at [280, 111] on div at bounding box center [261, 120] width 328 height 99
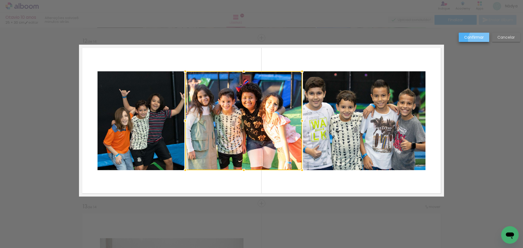
click at [482, 40] on paper-button "Confirmar" at bounding box center [473, 37] width 30 height 9
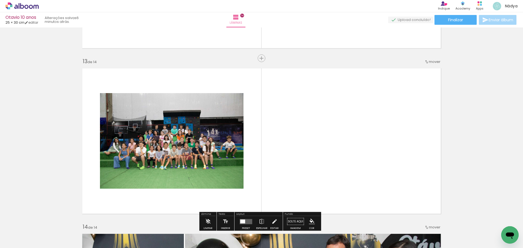
scroll to position [2010, 0]
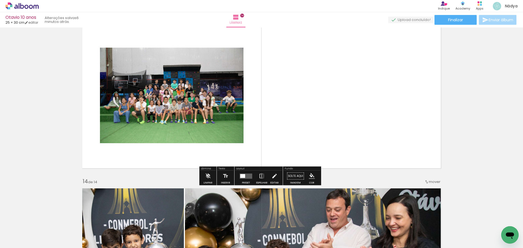
click at [244, 176] on quentale-layouter at bounding box center [246, 175] width 13 height 5
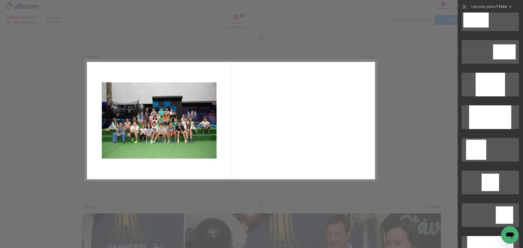
scroll to position [272, 0]
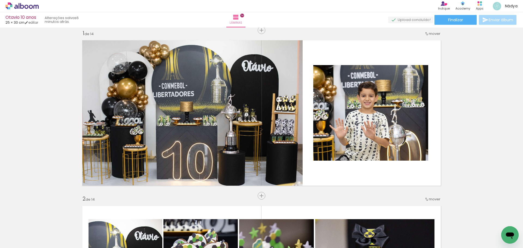
scroll to position [0, 0]
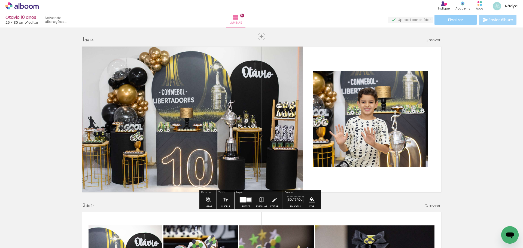
click at [463, 19] on paper-button "Finalizar" at bounding box center [455, 20] width 42 height 10
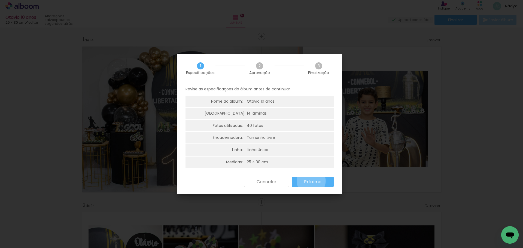
click at [0, 0] on slot "Próximo" at bounding box center [0, 0] width 0 height 0
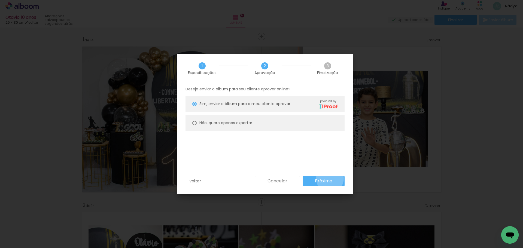
click at [0, 0] on slot "Próximo" at bounding box center [0, 0] width 0 height 0
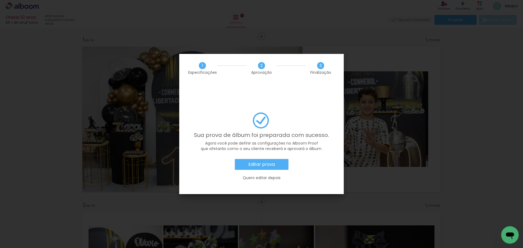
click at [0, 0] on slot "Editar prova" at bounding box center [0, 0] width 0 height 0
